Goal: Transaction & Acquisition: Download file/media

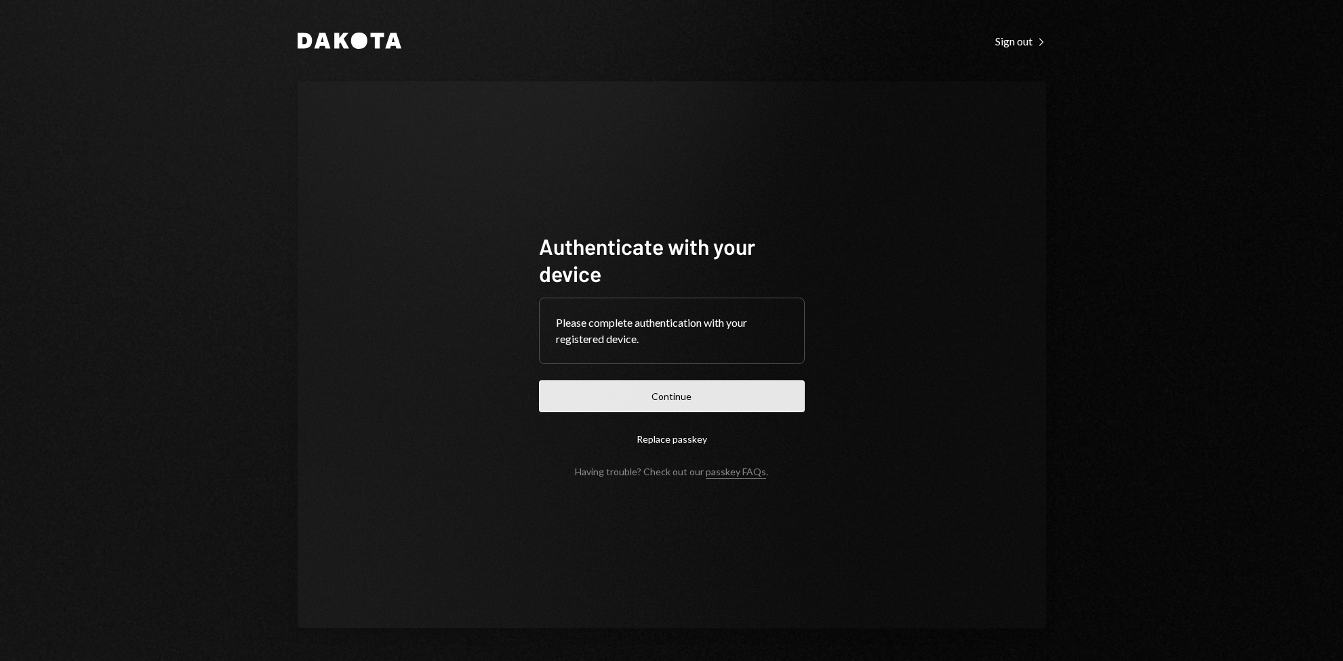
click at [719, 393] on button "Continue" at bounding box center [672, 396] width 266 height 32
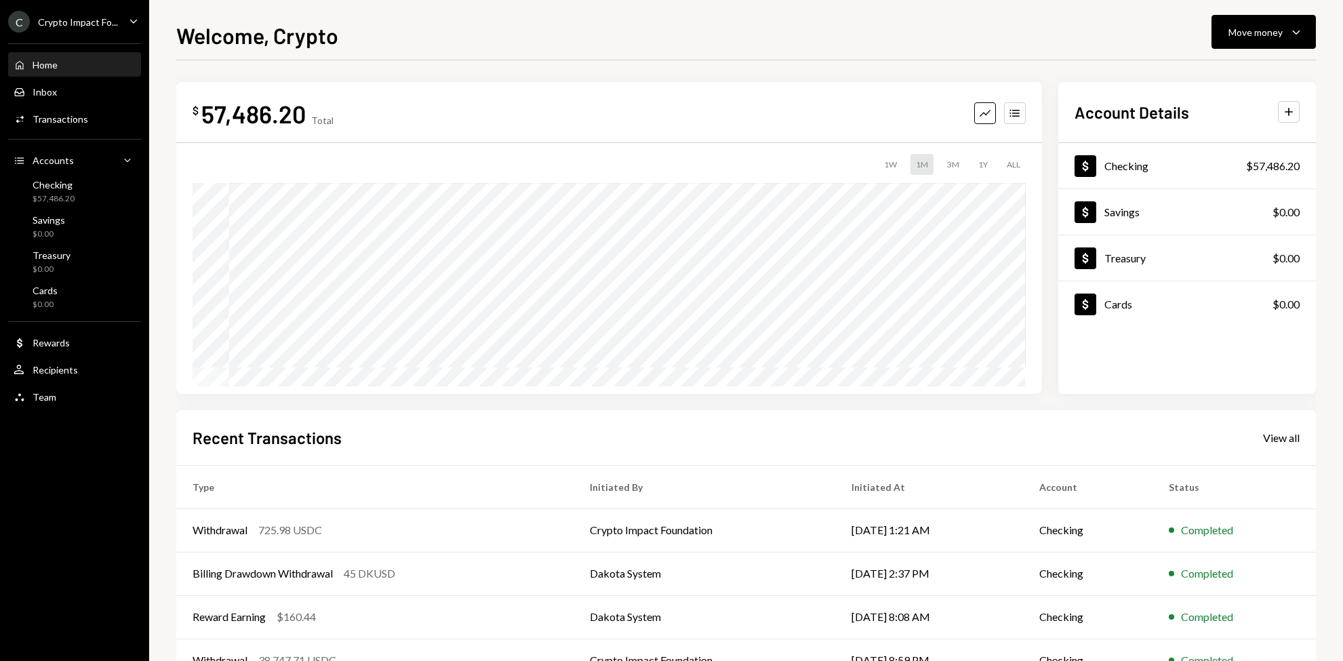
click at [104, 23] on div "Crypto Impact Fo..." at bounding box center [78, 22] width 80 height 12
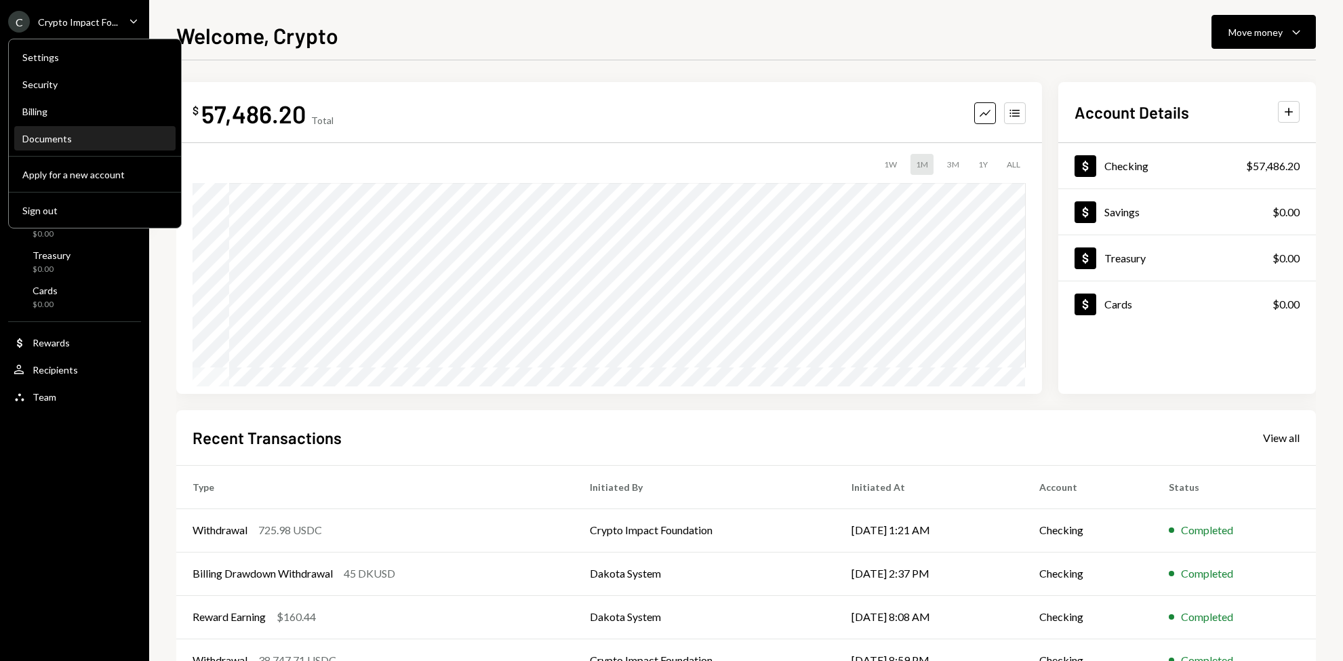
click at [94, 127] on link "Documents" at bounding box center [94, 138] width 161 height 24
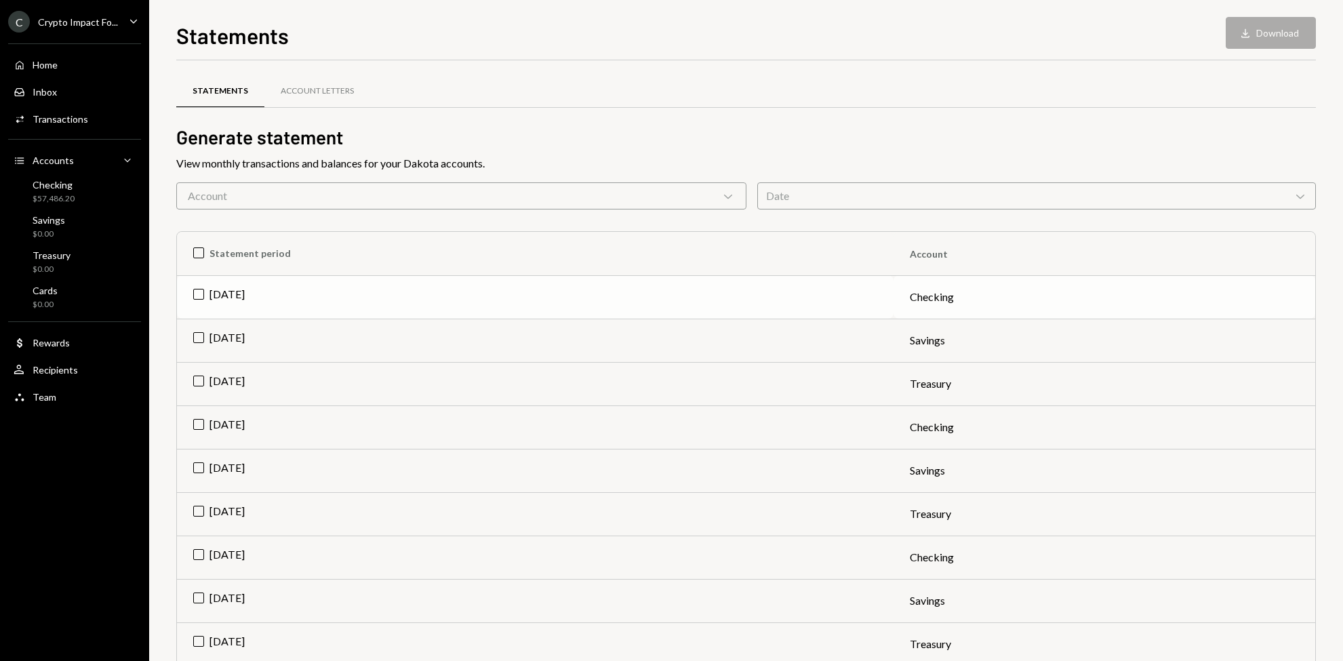
click at [197, 293] on td "[DATE]" at bounding box center [535, 296] width 716 height 43
click at [194, 420] on td "[DATE]" at bounding box center [535, 426] width 716 height 43
click at [201, 550] on td "[DATE]" at bounding box center [535, 556] width 716 height 43
click at [1244, 35] on button "Download Download (3)" at bounding box center [1263, 33] width 103 height 32
click at [267, 7] on div "Statements Download Download (3) Statements Account Letters Generate statement …" at bounding box center [745, 330] width 1193 height 661
